Goal: Task Accomplishment & Management: Manage account settings

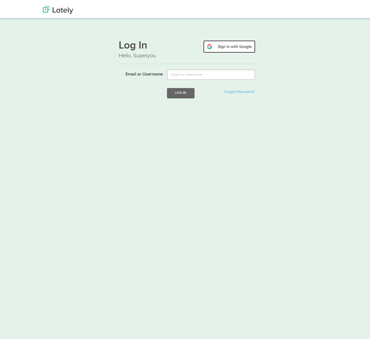
click at [224, 44] on img at bounding box center [229, 44] width 52 height 13
click at [222, 46] on img at bounding box center [229, 44] width 52 height 13
click at [227, 44] on img at bounding box center [229, 44] width 52 height 13
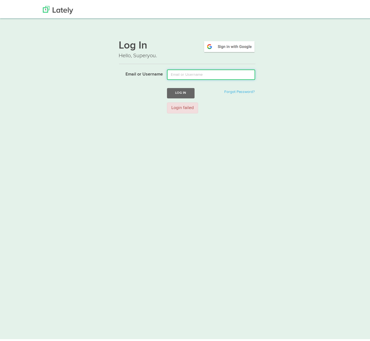
click at [194, 71] on input "Email or Username" at bounding box center [211, 73] width 88 height 10
type input "cbarbap@gmail.com"
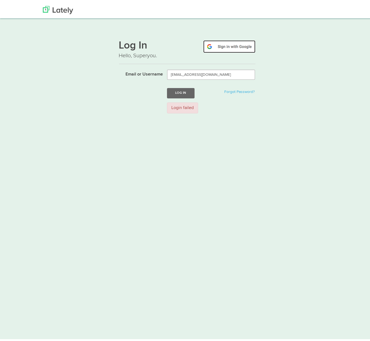
click at [228, 45] on img at bounding box center [229, 44] width 52 height 13
click at [110, 111] on div "Log In Hello, Superyou. Email or Username Log In Forgot Password? Login failed" at bounding box center [187, 74] width 330 height 83
